Goal: Check status: Check status

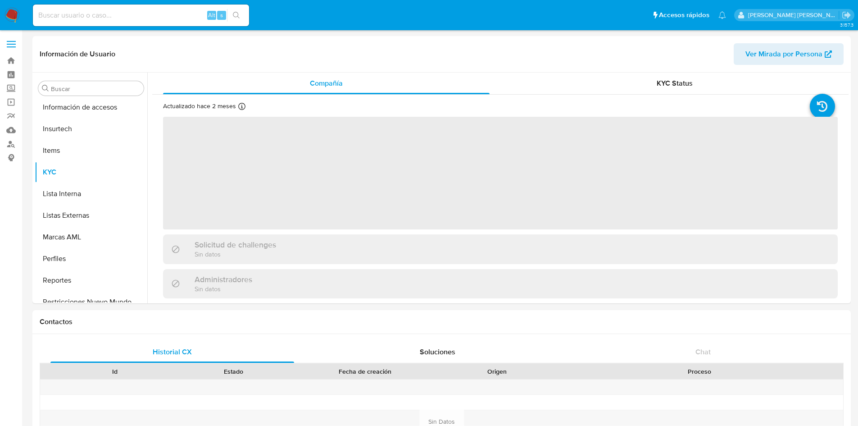
scroll to position [402, 0]
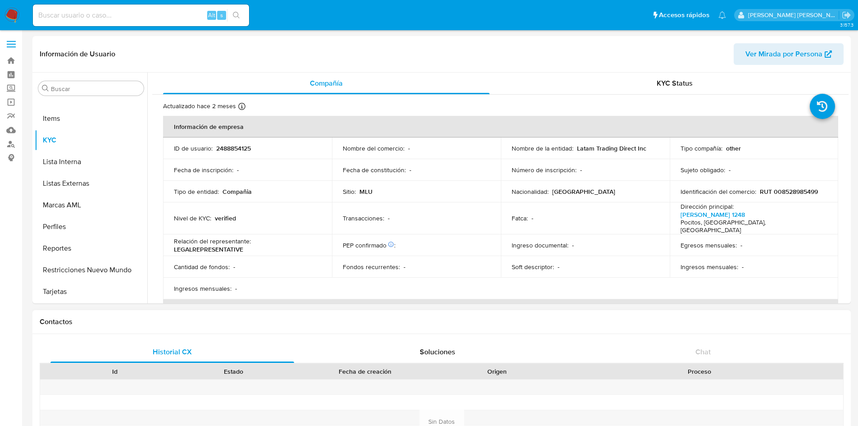
select select "10"
click at [147, 18] on input at bounding box center [141, 15] width 216 height 12
paste input "1835383864"
type input "1835383864"
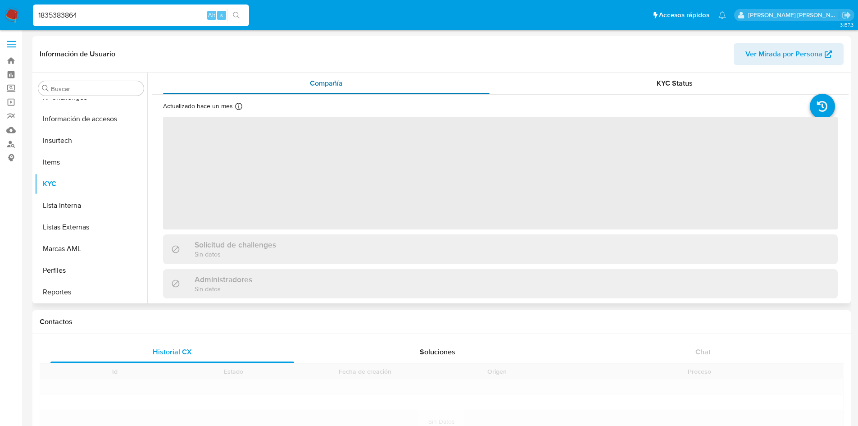
scroll to position [402, 0]
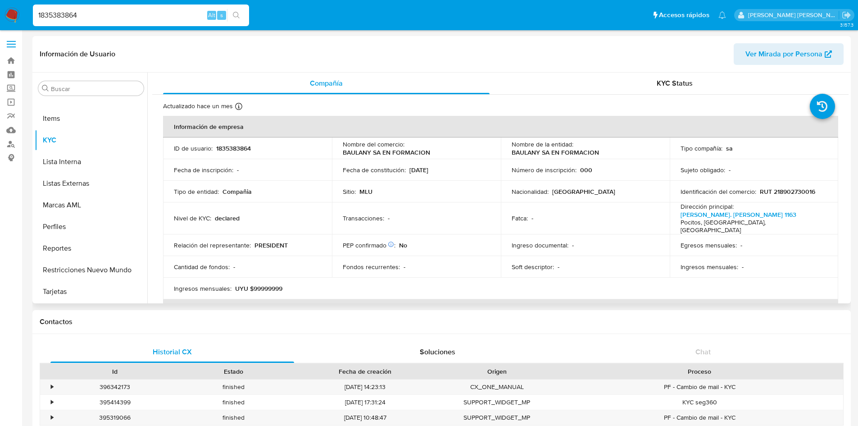
select select "10"
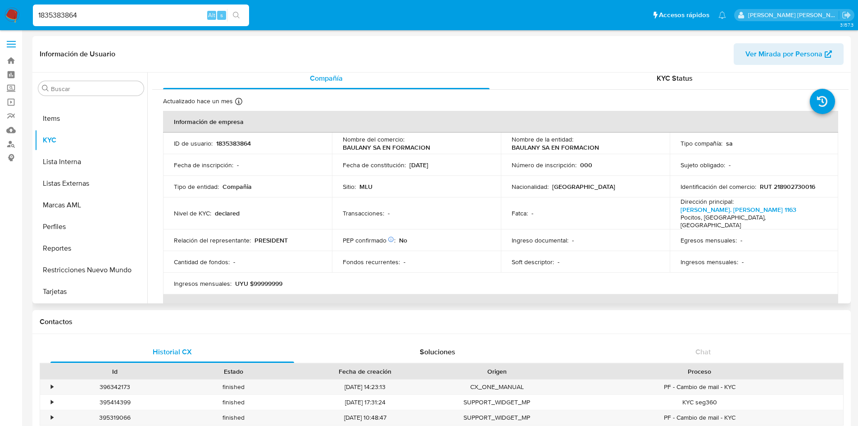
scroll to position [0, 0]
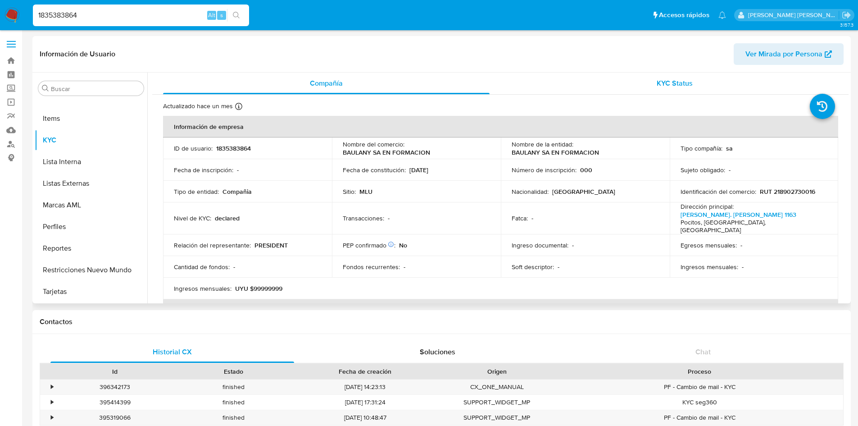
click at [659, 73] on div "KYC Status" at bounding box center [674, 84] width 327 height 22
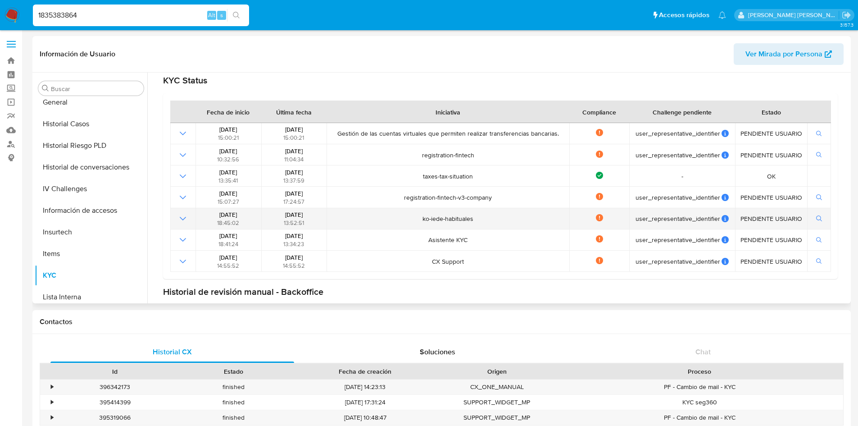
scroll to position [51, 0]
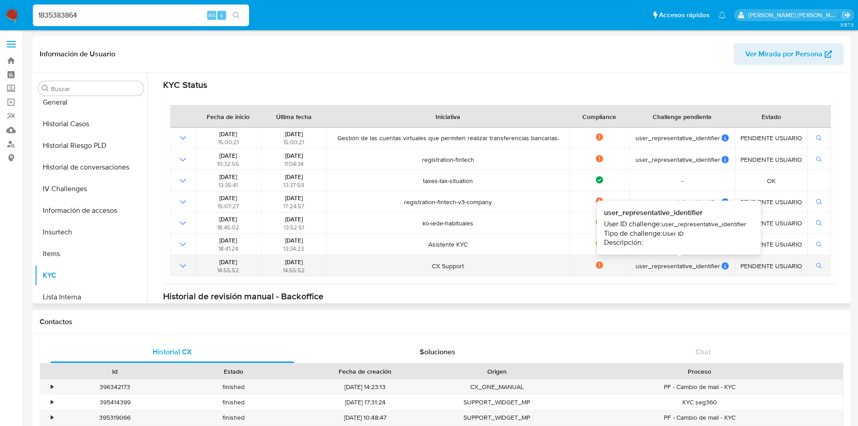
click at [722, 264] on icon at bounding box center [725, 265] width 7 height 7
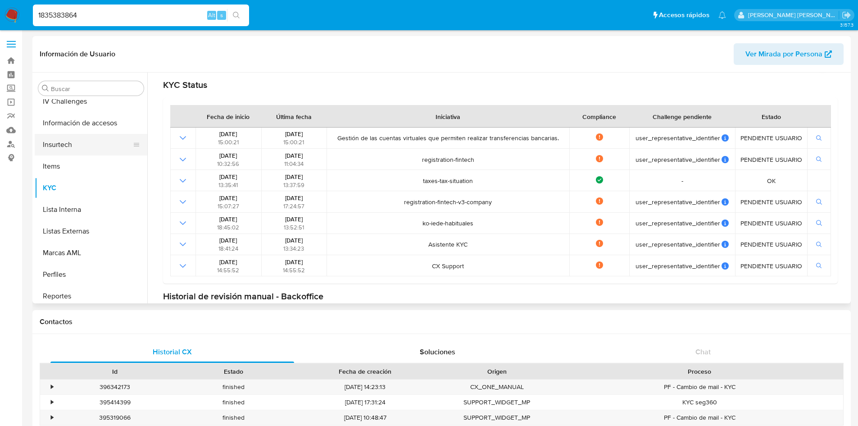
scroll to position [357, 0]
click at [67, 184] on button "KYC" at bounding box center [87, 185] width 105 height 22
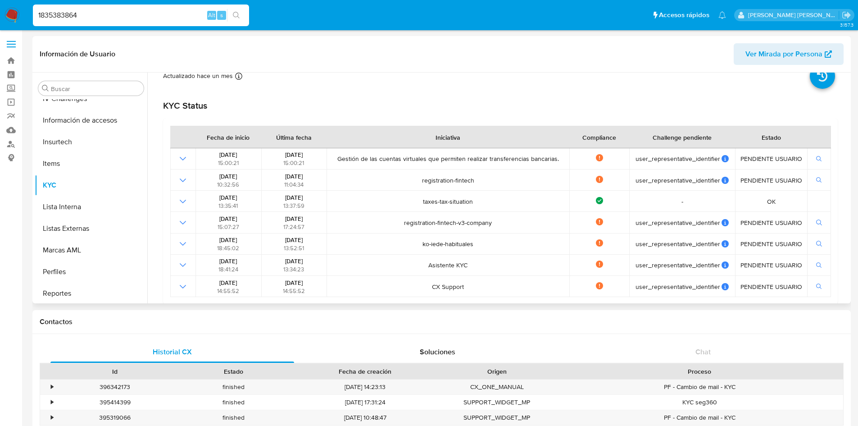
scroll to position [0, 0]
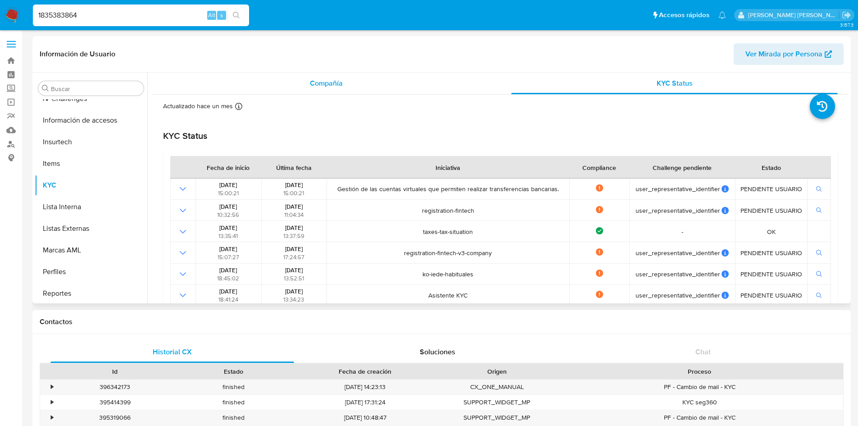
click at [333, 85] on span "Compañía" at bounding box center [326, 83] width 33 height 10
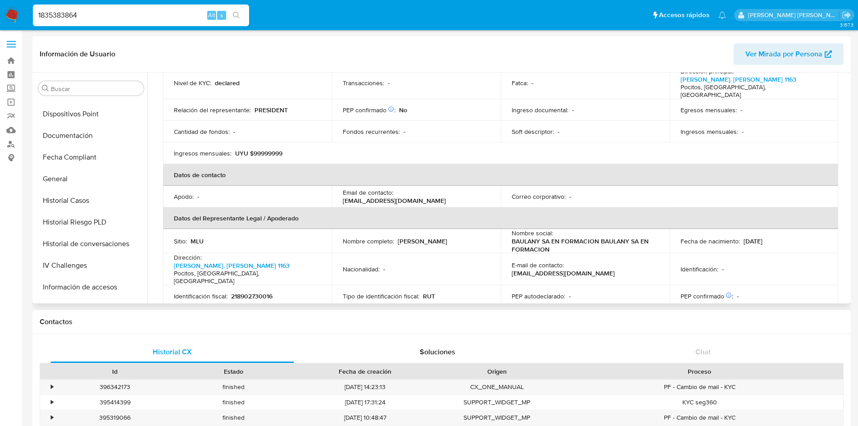
scroll to position [193, 0]
click at [61, 134] on button "Documentación" at bounding box center [87, 134] width 105 height 22
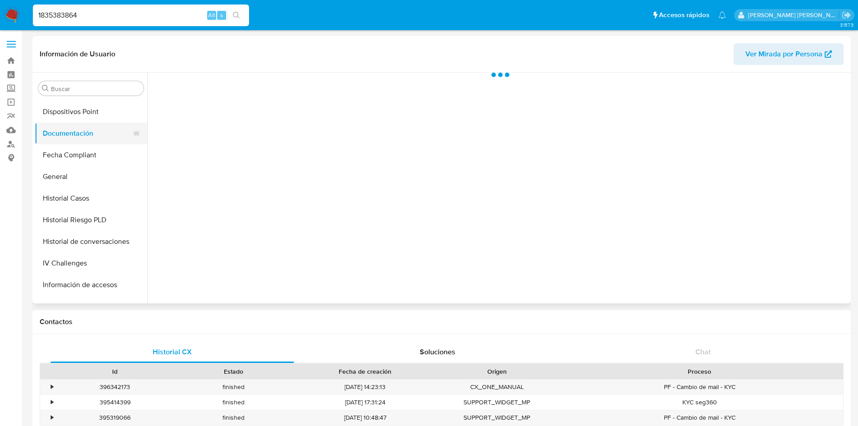
scroll to position [0, 0]
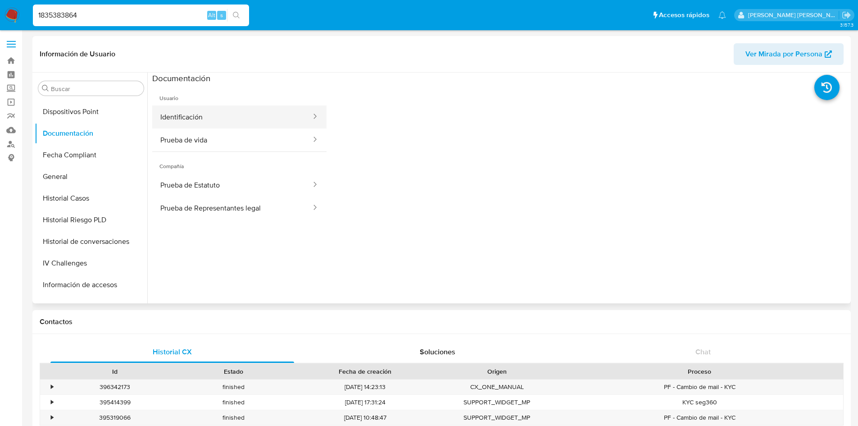
click at [185, 127] on button "Identificación" at bounding box center [232, 116] width 160 height 23
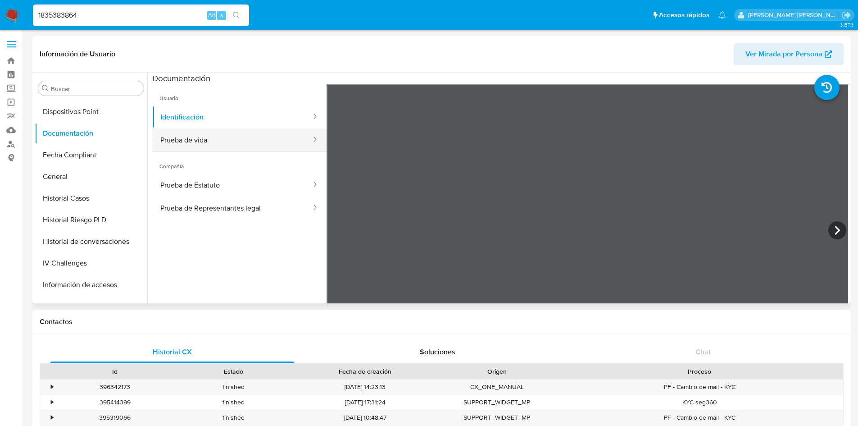
click at [185, 146] on button "Prueba de vida" at bounding box center [232, 139] width 160 height 23
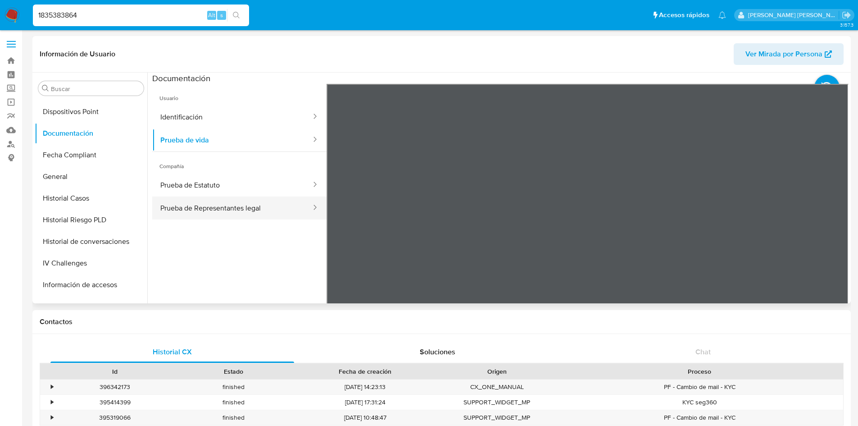
click at [201, 206] on button "Prueba de Representantes legal" at bounding box center [232, 207] width 160 height 23
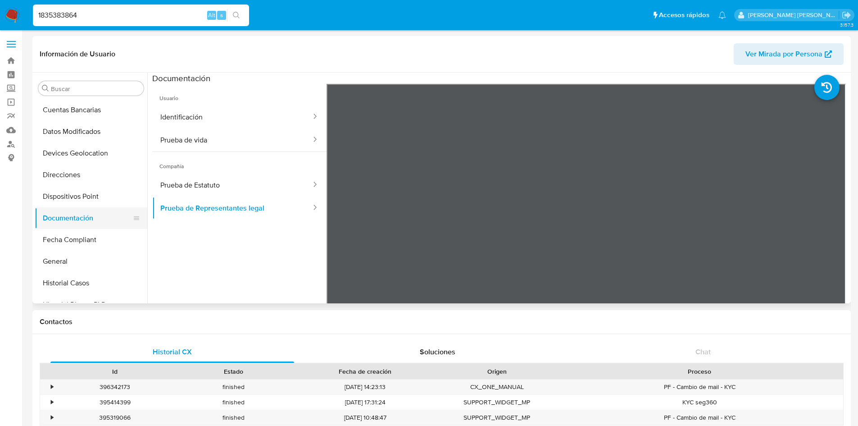
scroll to position [100, 0]
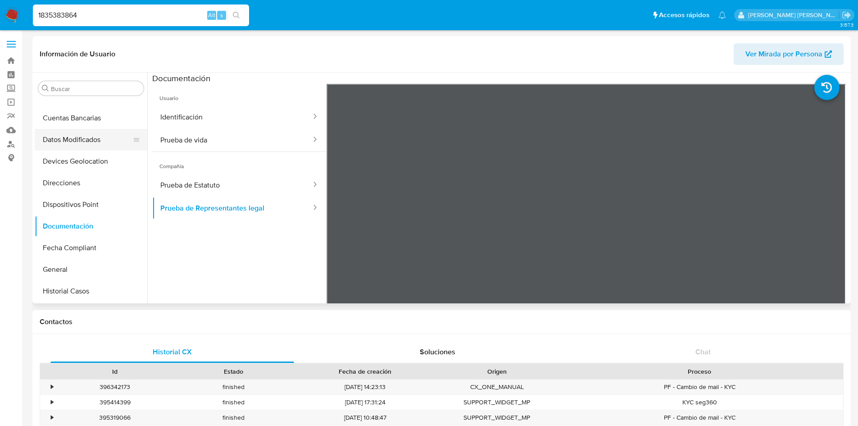
click at [78, 141] on button "Datos Modificados" at bounding box center [87, 140] width 105 height 22
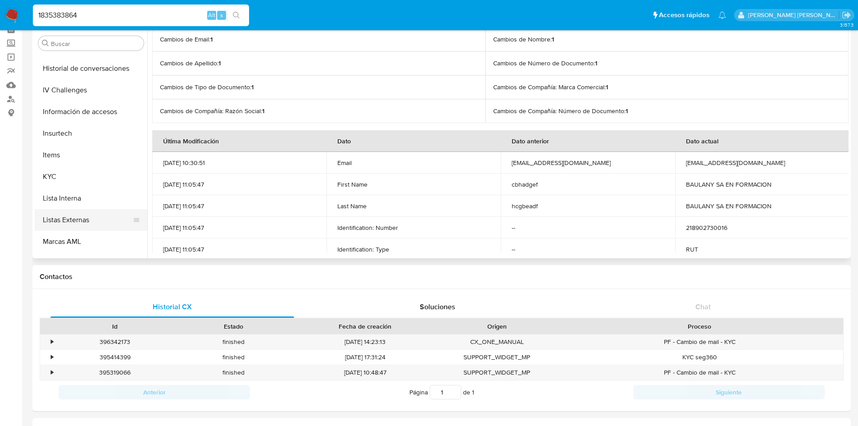
scroll to position [370, 0]
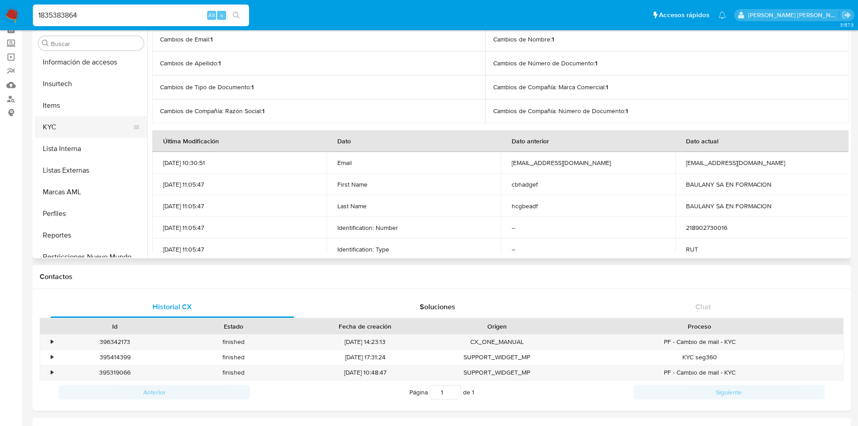
click at [45, 122] on button "KYC" at bounding box center [87, 127] width 105 height 22
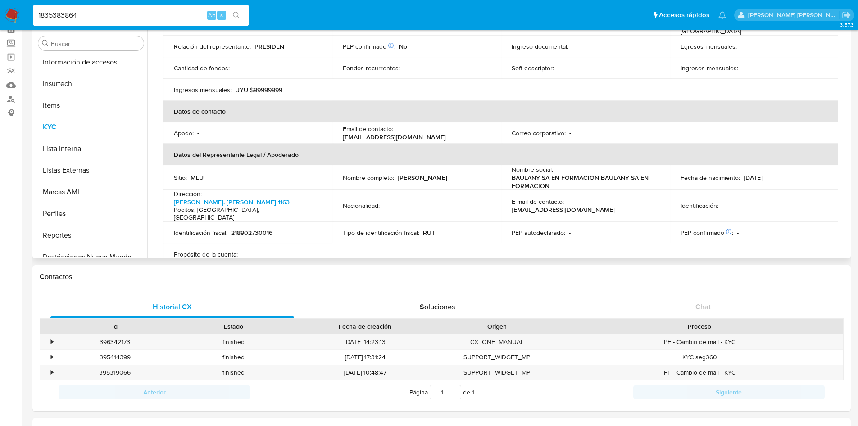
scroll to position [180, 0]
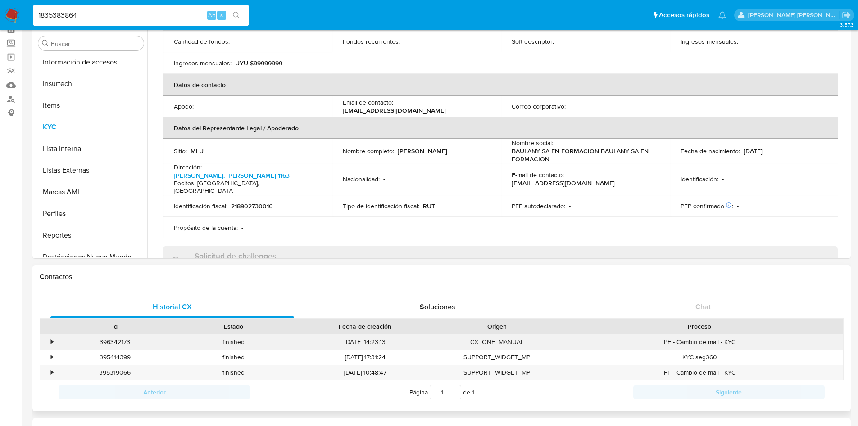
click at [50, 340] on div "•" at bounding box center [48, 341] width 16 height 15
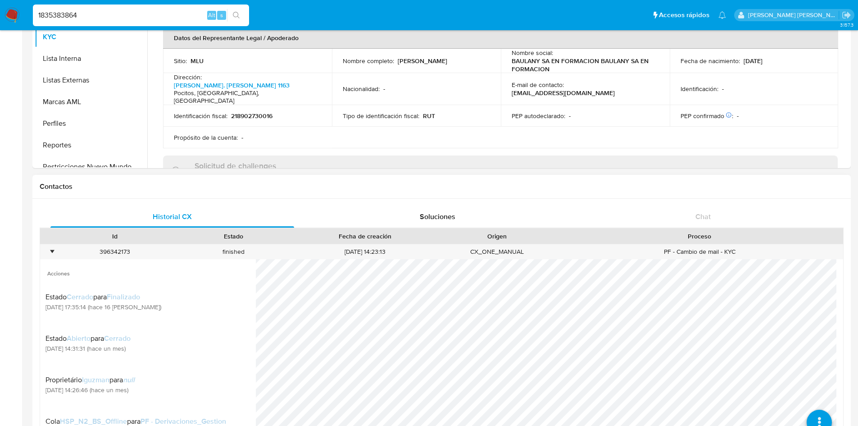
scroll to position [4, 0]
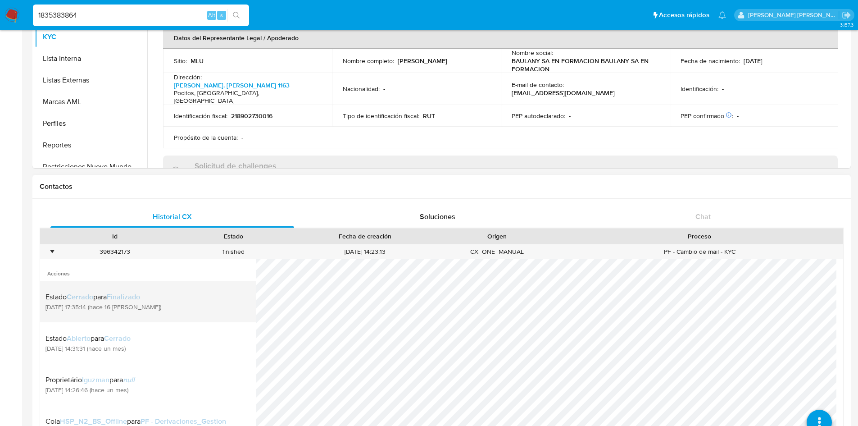
click at [93, 309] on span "[DATE] 17:35:14 (hace 16 [PERSON_NAME])" at bounding box center [103, 307] width 116 height 8
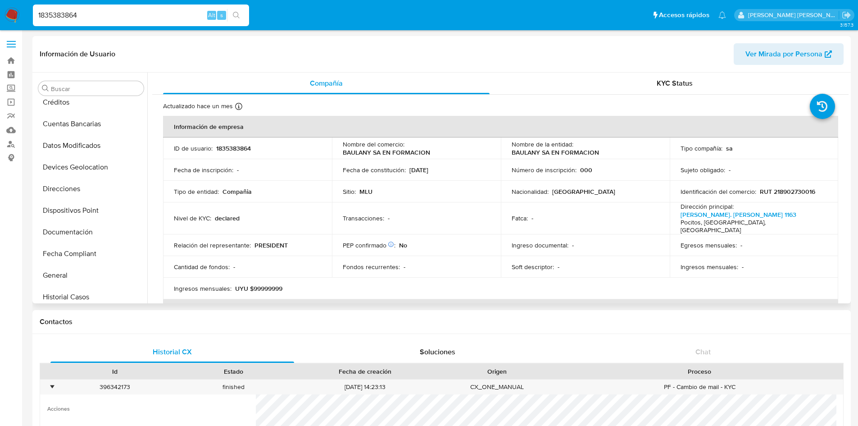
scroll to position [92, 0]
drag, startPoint x: 68, startPoint y: 227, endPoint x: 76, endPoint y: 225, distance: 8.9
click at [68, 227] on button "Documentación" at bounding box center [87, 234] width 105 height 22
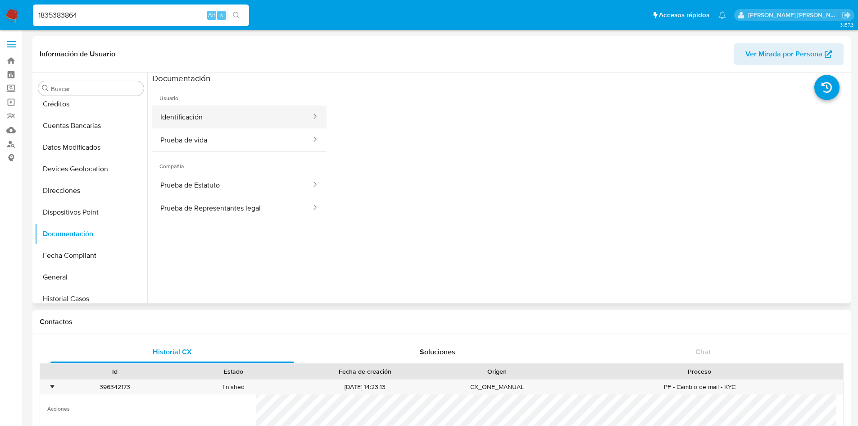
click at [199, 116] on button "Identificación" at bounding box center [232, 116] width 160 height 23
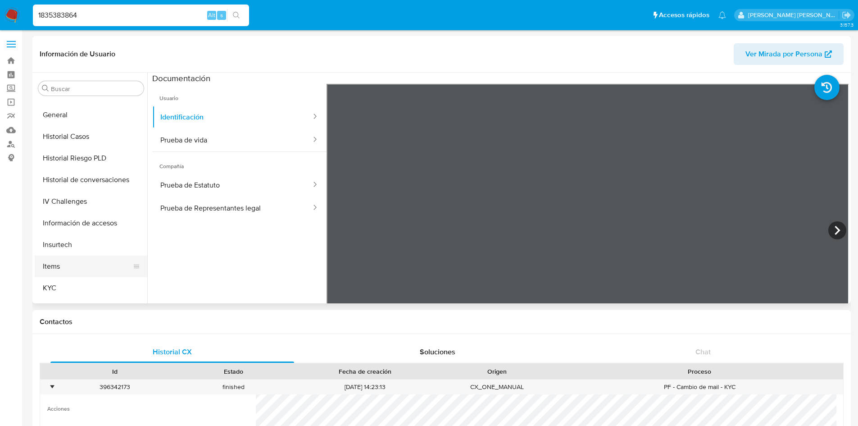
scroll to position [273, 0]
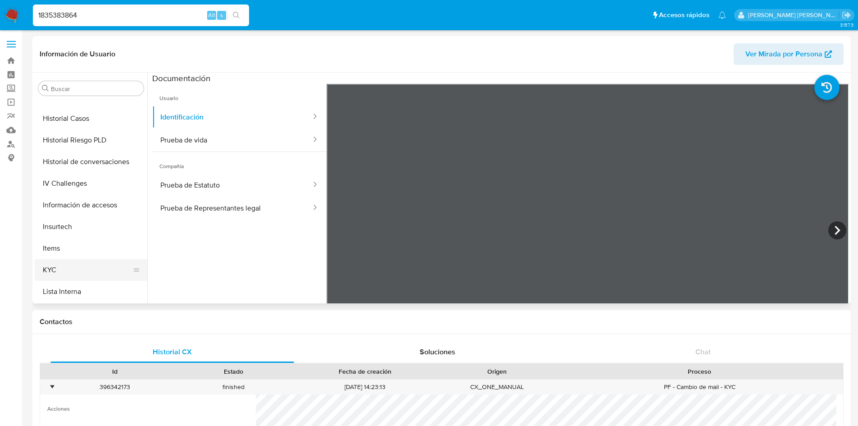
click at [52, 273] on button "KYC" at bounding box center [87, 270] width 105 height 22
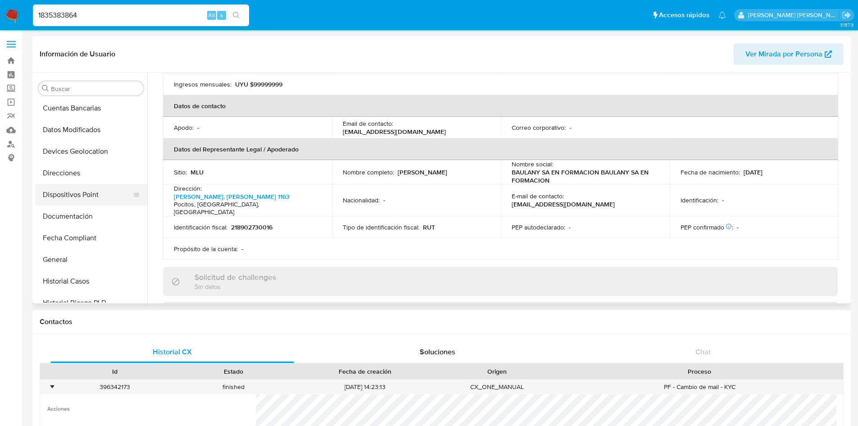
scroll to position [92, 0]
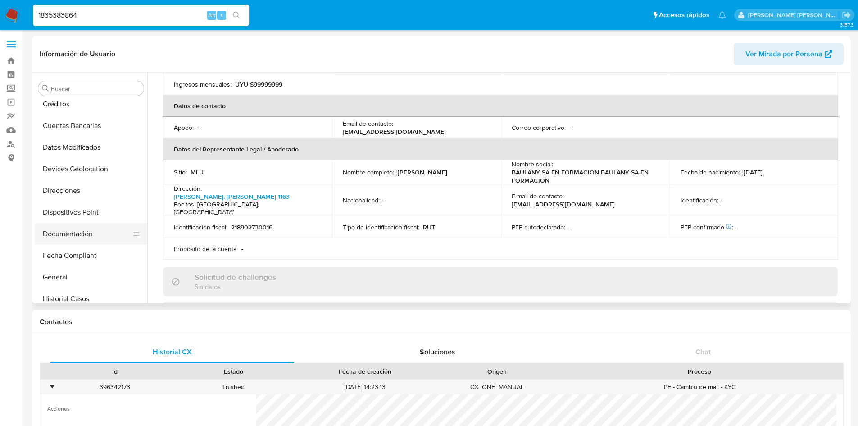
click at [80, 229] on button "Documentación" at bounding box center [87, 234] width 105 height 22
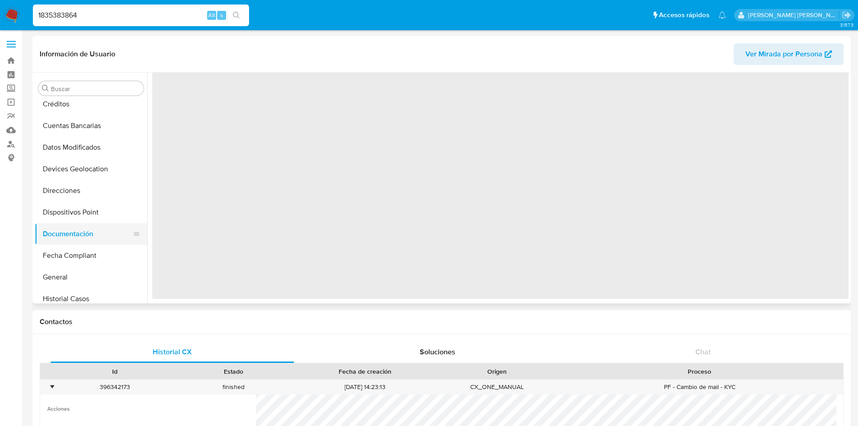
scroll to position [0, 0]
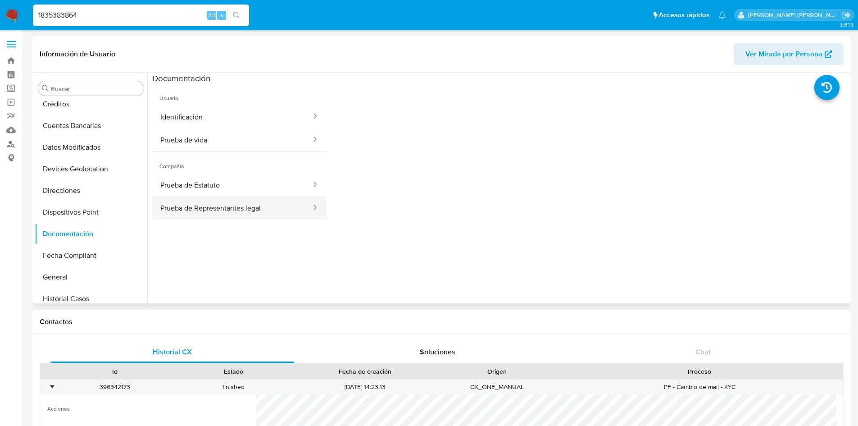
click at [198, 202] on button "Prueba de Representantes legal" at bounding box center [232, 207] width 160 height 23
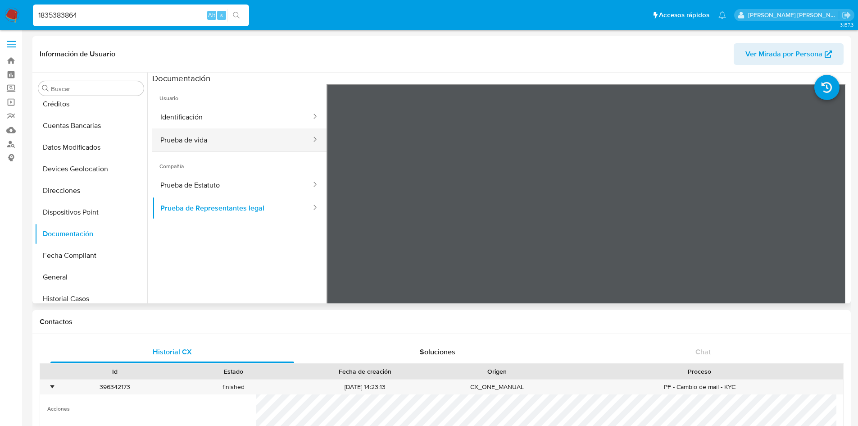
click at [184, 140] on button "Prueba de vida" at bounding box center [232, 139] width 160 height 23
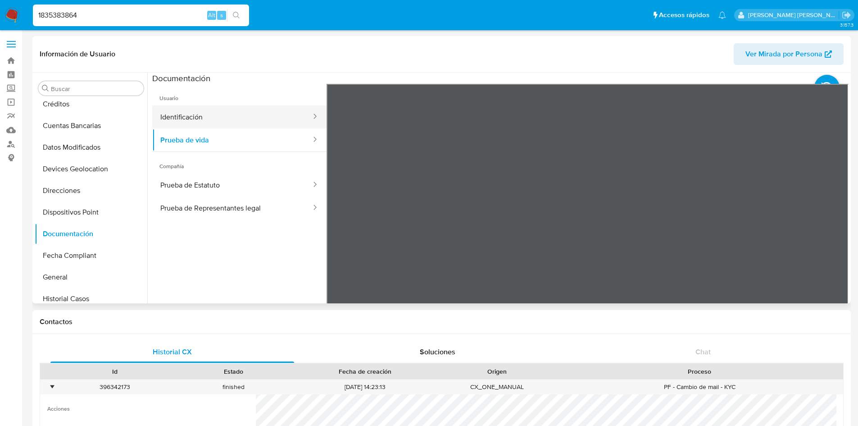
click at [187, 114] on button "Identificación" at bounding box center [232, 116] width 160 height 23
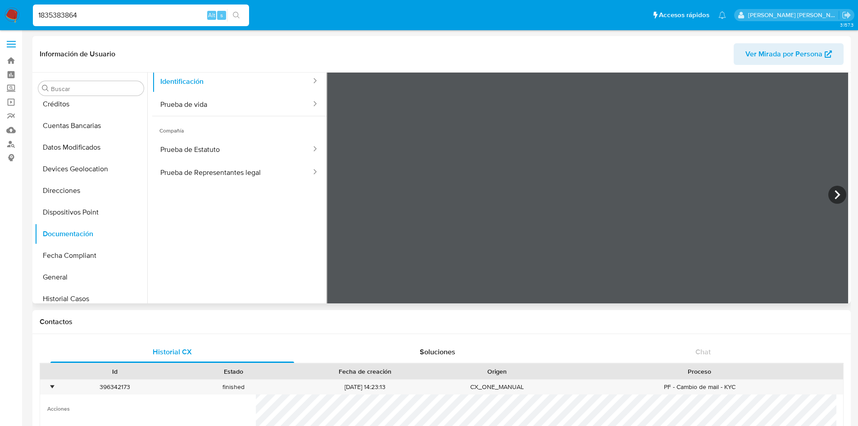
scroll to position [55, 0]
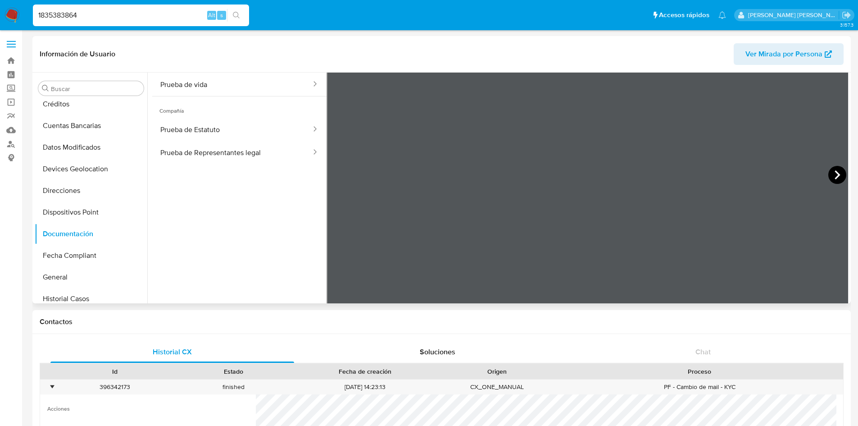
click at [832, 173] on icon at bounding box center [837, 175] width 18 height 18
